Goal: Transaction & Acquisition: Download file/media

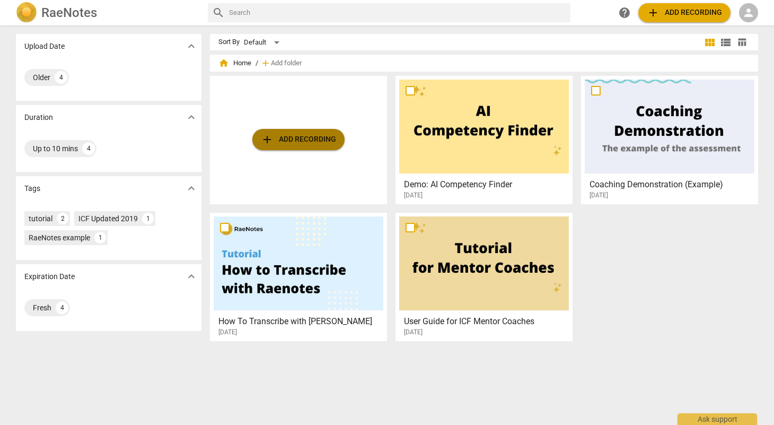
click at [334, 141] on span "add Add recording" at bounding box center [298, 139] width 75 height 13
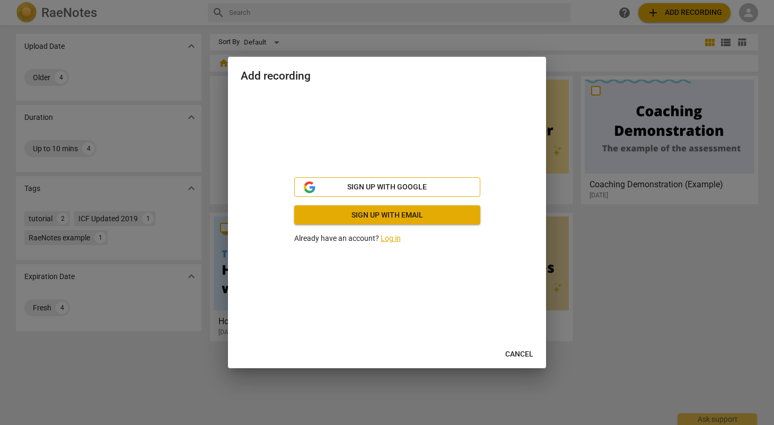
click at [375, 190] on span "Sign up with Google" at bounding box center [387, 187] width 80 height 11
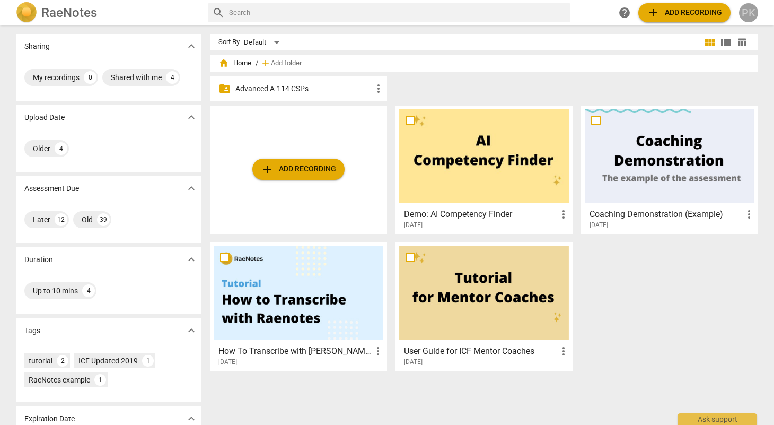
click at [754, 14] on div "PK" at bounding box center [748, 12] width 19 height 19
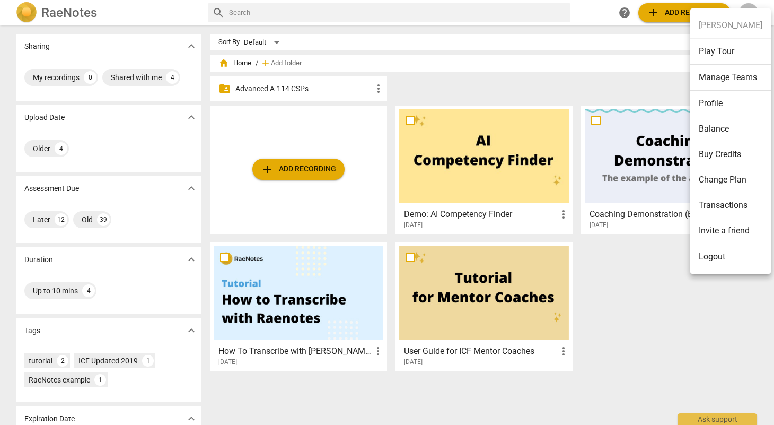
click at [620, 81] on div at bounding box center [387, 212] width 774 height 425
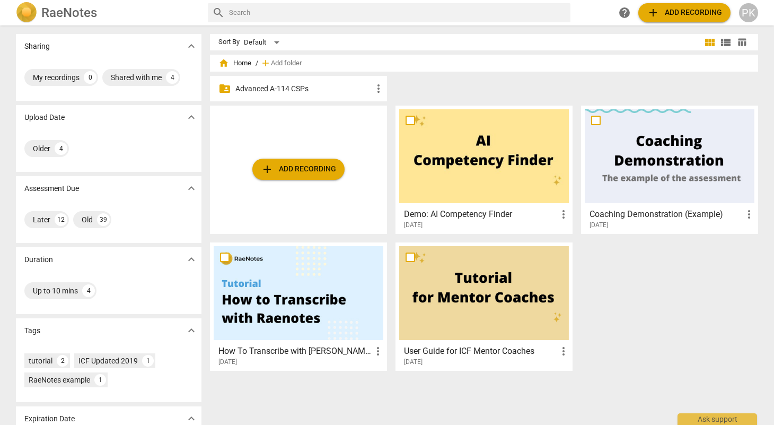
click at [315, 170] on span "add Add recording" at bounding box center [298, 169] width 75 height 13
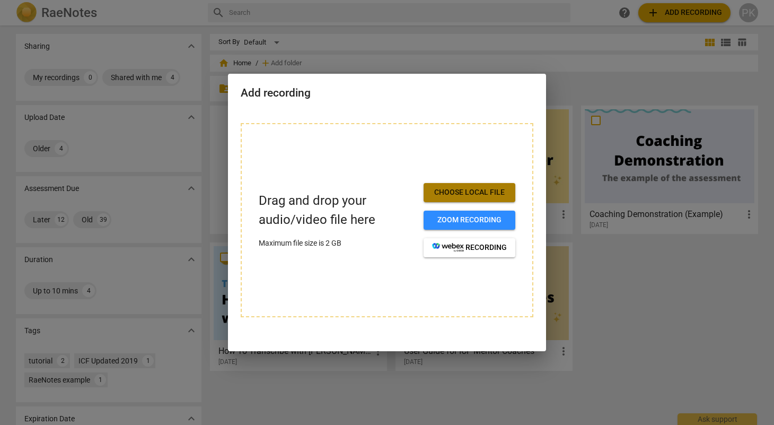
click at [470, 194] on span "Choose local file" at bounding box center [469, 192] width 75 height 11
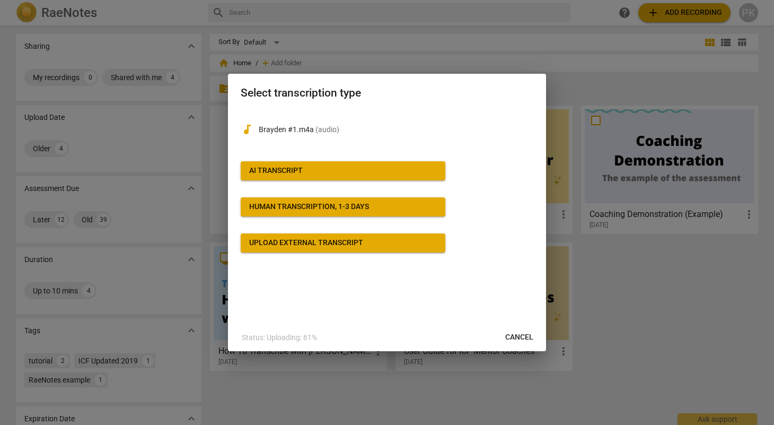
click at [396, 173] on span "AI Transcript" at bounding box center [343, 170] width 188 height 11
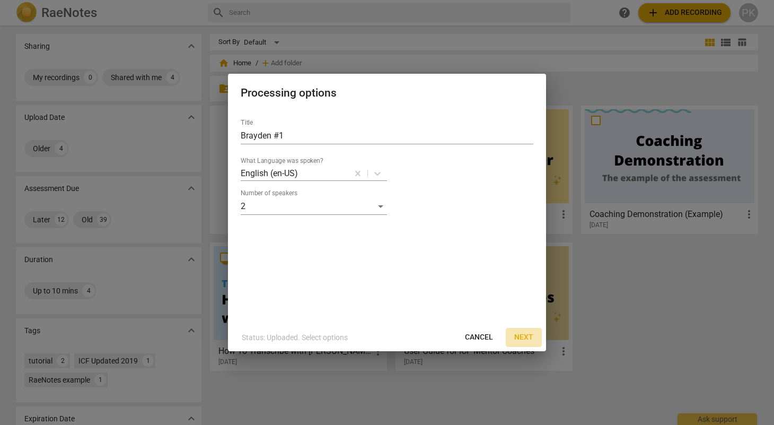
click at [525, 336] on span "Next" at bounding box center [523, 337] width 19 height 11
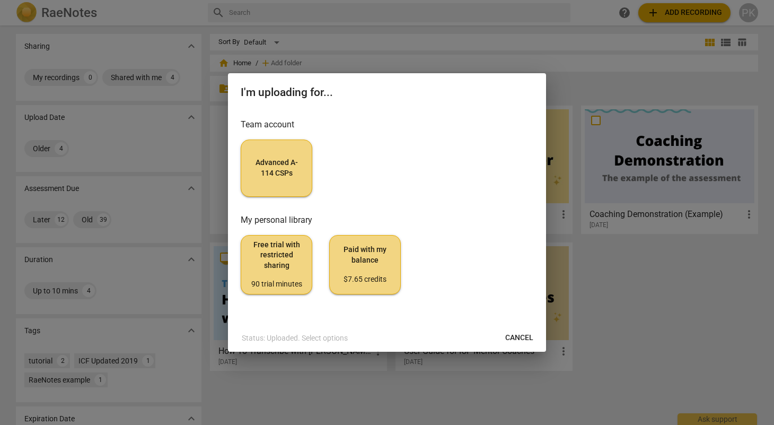
click at [275, 283] on div "90 trial minutes" at bounding box center [277, 284] width 54 height 11
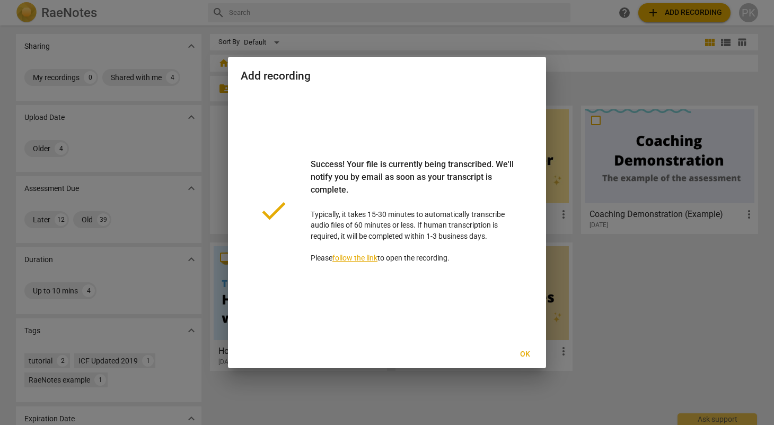
click at [358, 258] on link "follow the link" at bounding box center [354, 257] width 45 height 8
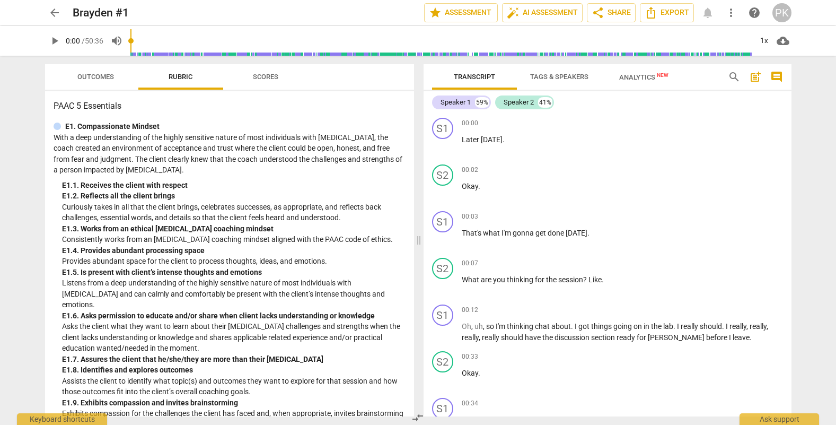
click at [774, 42] on span "cloud_download" at bounding box center [783, 40] width 13 height 13
click at [774, 150] on div at bounding box center [418, 212] width 836 height 425
click at [754, 77] on span "post_add" at bounding box center [755, 77] width 13 height 13
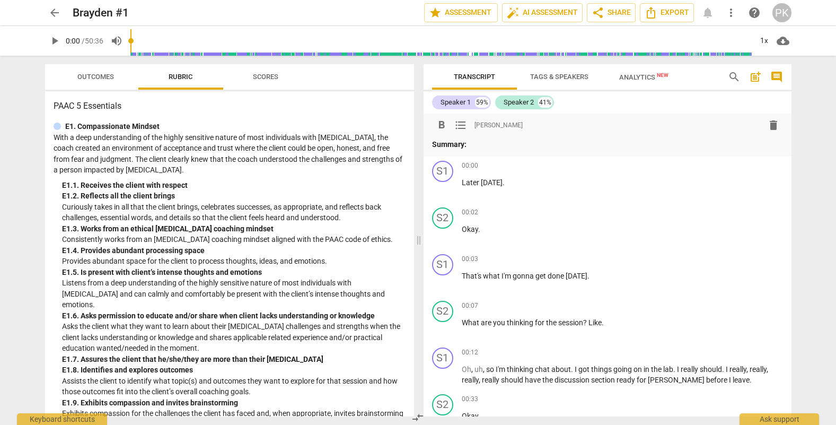
click at [773, 128] on span "delete" at bounding box center [773, 125] width 13 height 13
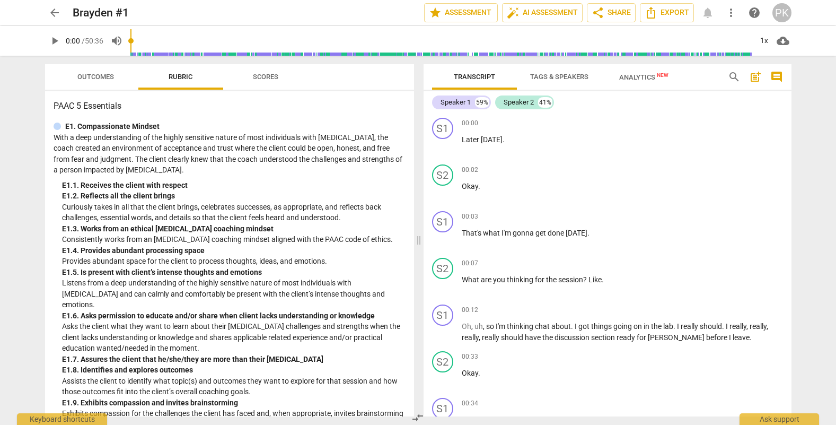
click at [774, 73] on span "comment" at bounding box center [776, 77] width 13 height 13
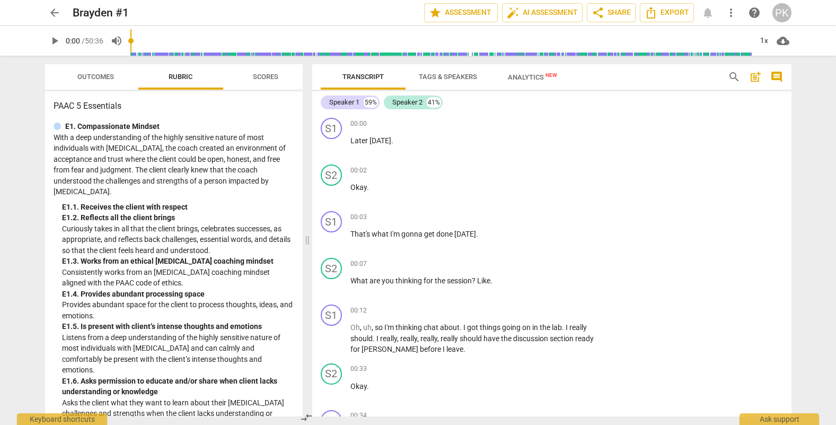
click at [362, 74] on span "Transcript" at bounding box center [363, 77] width 41 height 8
drag, startPoint x: 315, startPoint y: 113, endPoint x: 370, endPoint y: 170, distance: 79.1
click at [372, 171] on div "S1 play_arrow pause 00:00 + Add competency keyboard_arrow_right Later [DATE] . …" at bounding box center [551, 264] width 479 height 303
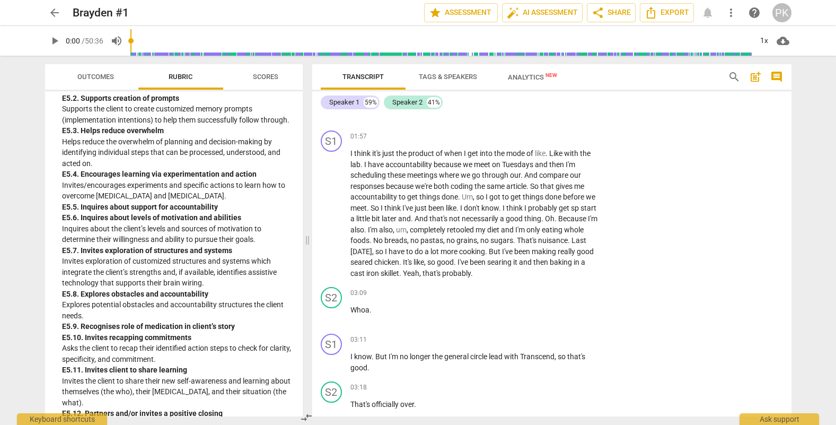
scroll to position [358, 0]
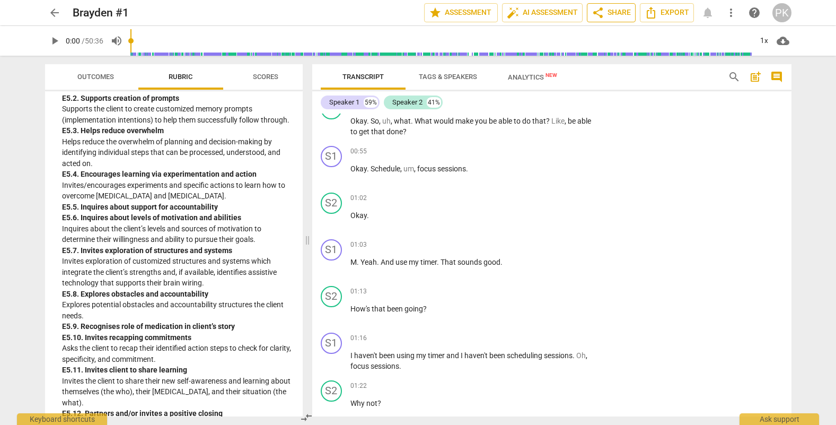
click at [612, 14] on span "share Share" at bounding box center [611, 12] width 39 height 13
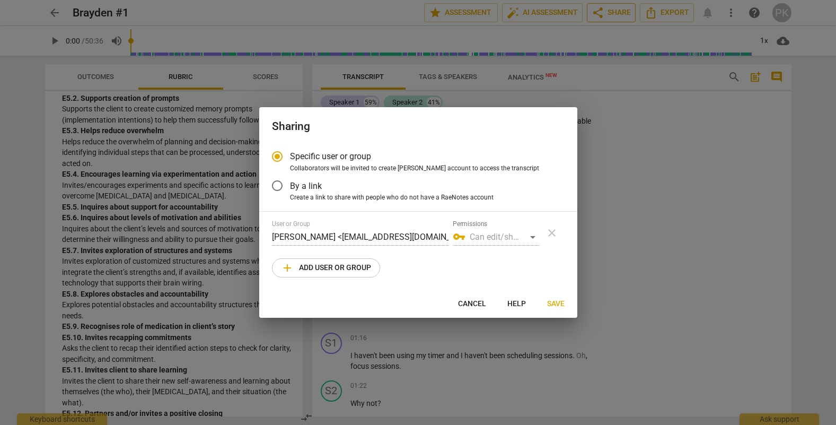
radio input "false"
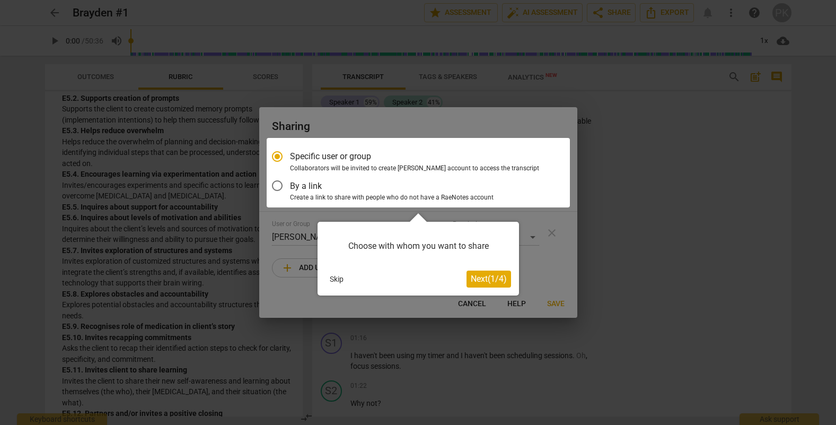
click at [338, 278] on button "Skip" at bounding box center [337, 279] width 22 height 16
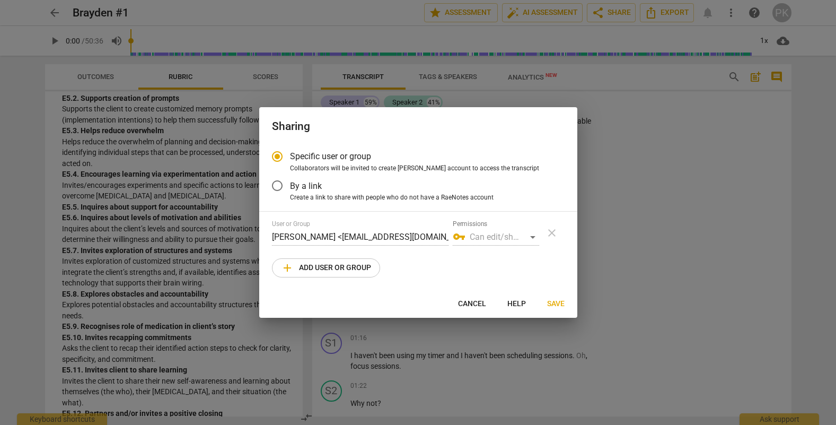
click at [278, 182] on input "By a link" at bounding box center [277, 185] width 25 height 25
radio input "false"
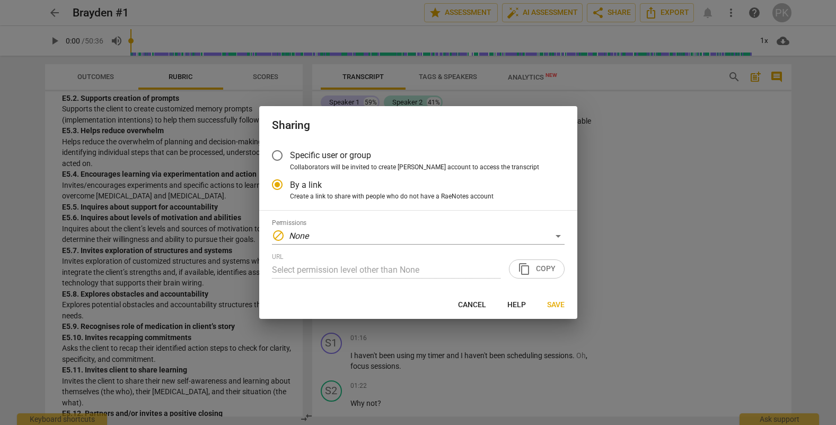
click at [277, 155] on input "Specific user or group" at bounding box center [277, 155] width 25 height 25
radio input "false"
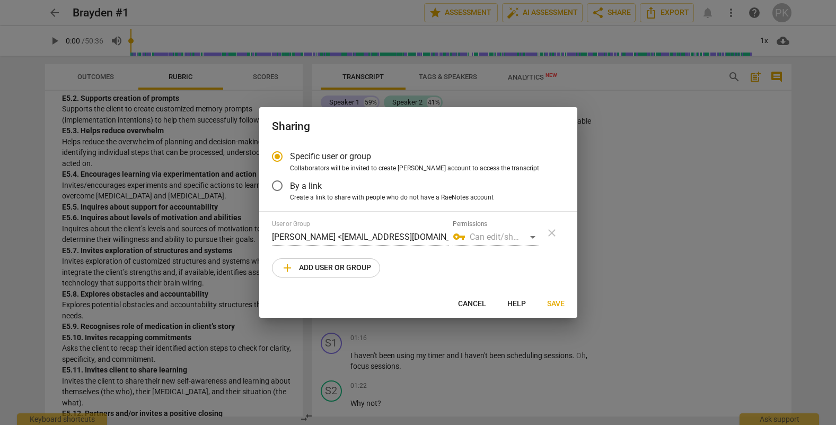
click at [532, 234] on div "vpn_key Can edit/share" at bounding box center [496, 237] width 86 height 17
click at [532, 241] on div "vpn_key Can edit/share" at bounding box center [496, 237] width 86 height 17
click at [530, 235] on div "vpn_key Can edit/share" at bounding box center [496, 237] width 86 height 17
click at [280, 185] on input "By a link" at bounding box center [277, 185] width 25 height 25
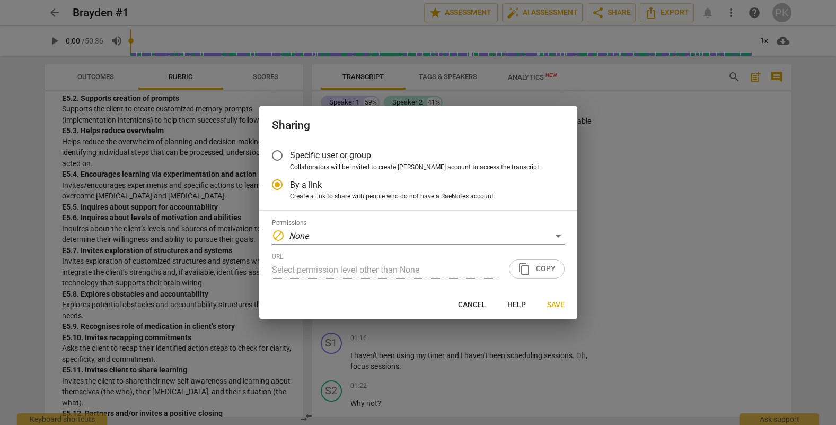
click at [539, 265] on div "URL Select permission level other than None content_copy Copy" at bounding box center [418, 265] width 293 height 25
click at [540, 273] on div "URL Select permission level other than None content_copy Copy" at bounding box center [418, 265] width 293 height 25
click at [559, 306] on span "Save" at bounding box center [555, 305] width 17 height 11
radio input "false"
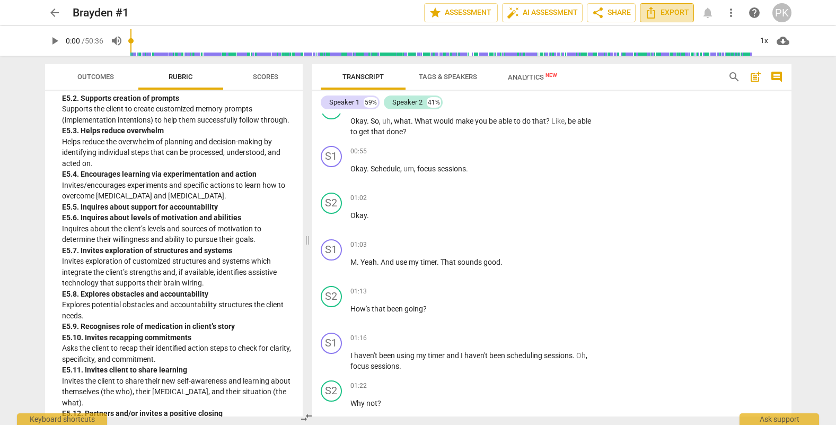
click at [662, 12] on span "Export" at bounding box center [667, 12] width 45 height 13
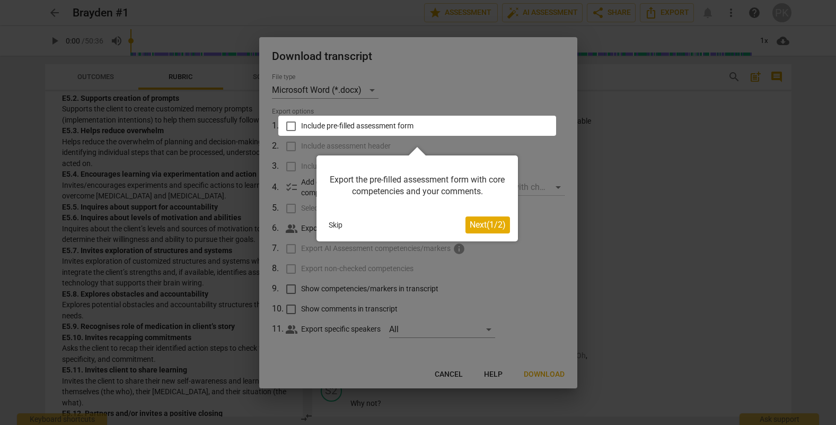
click at [341, 224] on button "Skip" at bounding box center [335, 225] width 22 height 16
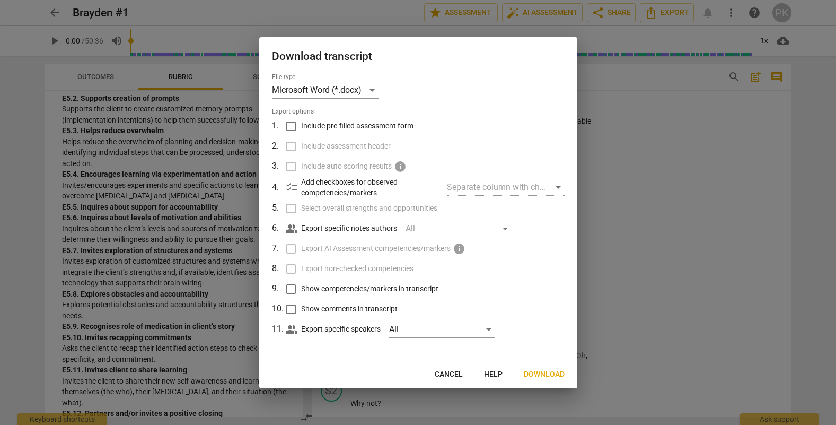
click at [559, 187] on div "Separate column with check marks" at bounding box center [505, 187] width 117 height 17
click at [555, 187] on div "Separate column with check marks" at bounding box center [505, 187] width 117 height 17
click at [371, 90] on div "Microsoft Word (*.docx)" at bounding box center [325, 90] width 107 height 17
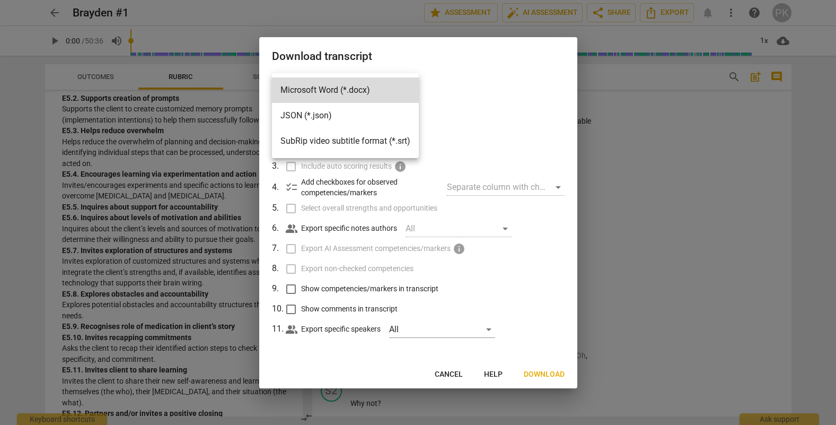
click at [371, 90] on li "Microsoft Word (*.docx)" at bounding box center [345, 89] width 147 height 25
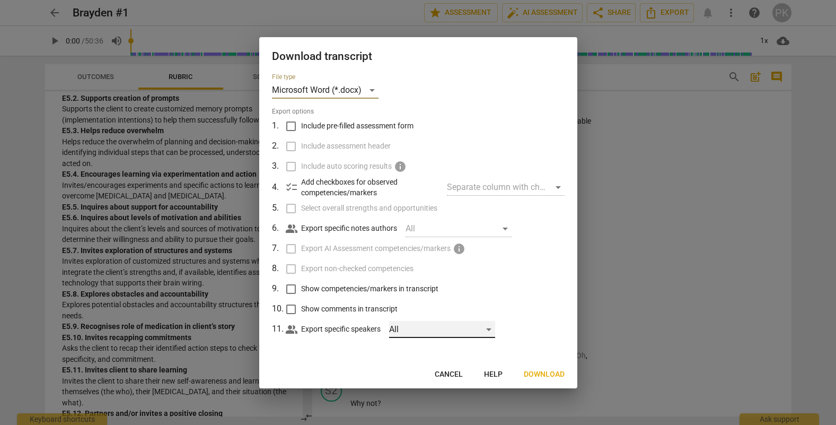
click at [492, 332] on div "All" at bounding box center [442, 329] width 106 height 17
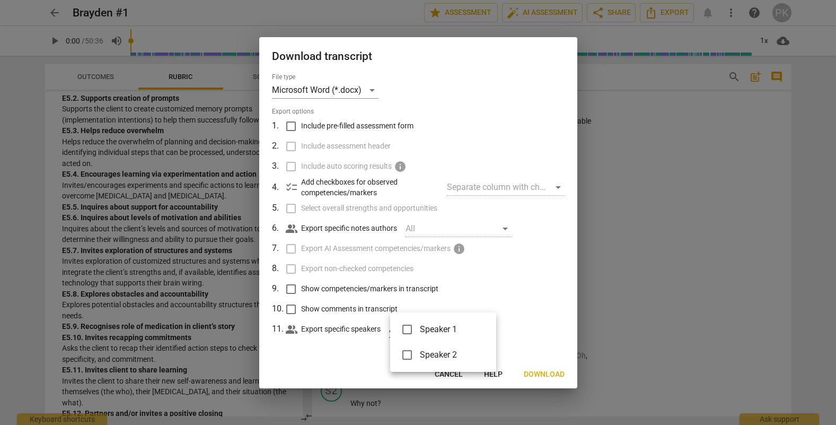
click at [521, 324] on div at bounding box center [418, 212] width 836 height 425
click at [548, 373] on span "Download" at bounding box center [544, 374] width 41 height 11
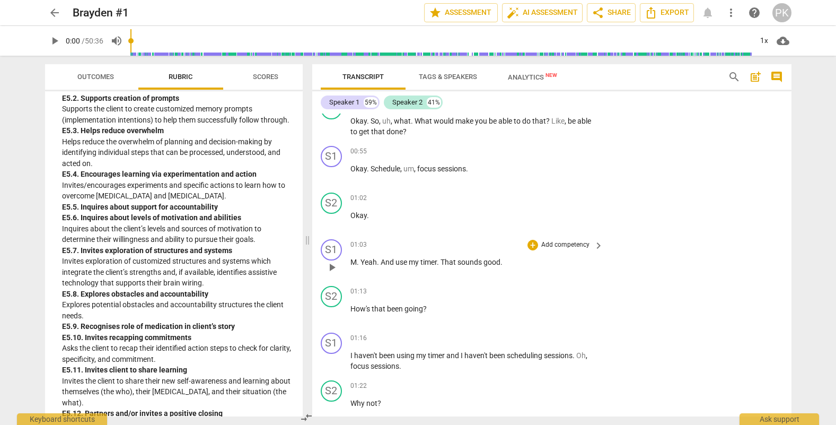
scroll to position [312, 0]
